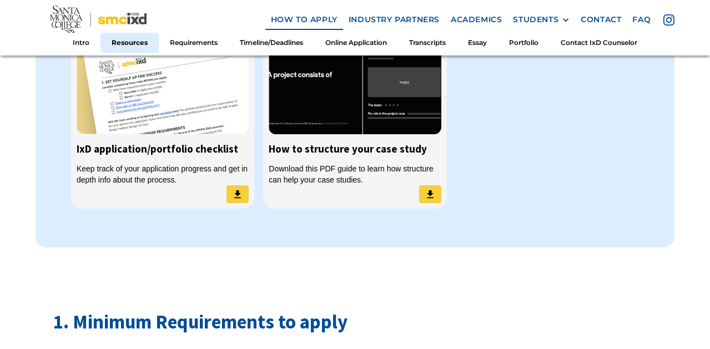
scroll to position [989, 0]
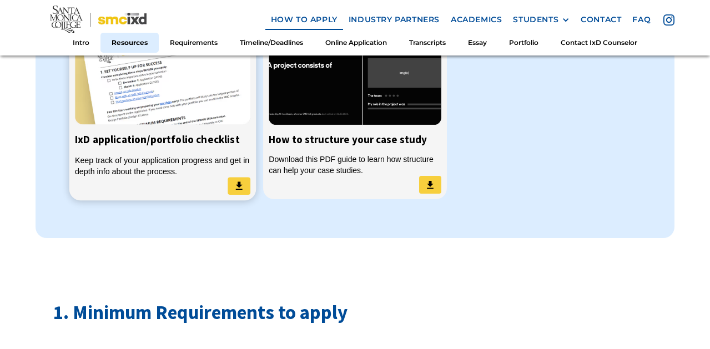
click at [95, 121] on img at bounding box center [163, 73] width 176 height 104
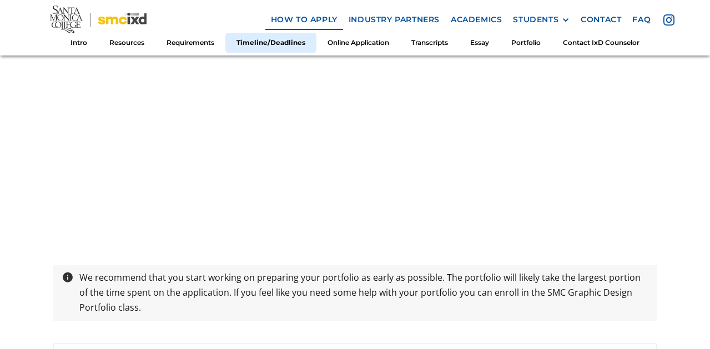
scroll to position [2059, 0]
click at [333, 277] on p "We recommend that you start working on preparing your portfolio as early as pos…" at bounding box center [364, 292] width 580 height 46
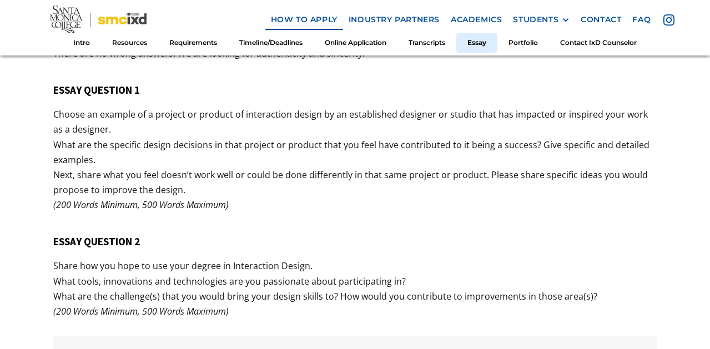
scroll to position [4098, 0]
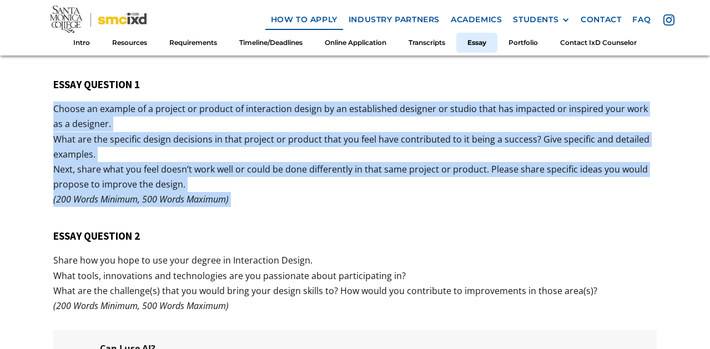
drag, startPoint x: 98, startPoint y: 123, endPoint x: 125, endPoint y: 213, distance: 93.8
click at [125, 213] on div "5. Application Essay Questions These questions will give you an opportunity to …" at bounding box center [354, 0] width 603 height 826
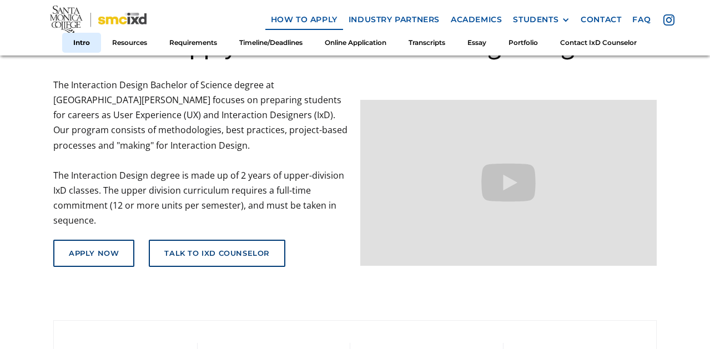
scroll to position [0, 0]
